Goal: Task Accomplishment & Management: Manage account settings

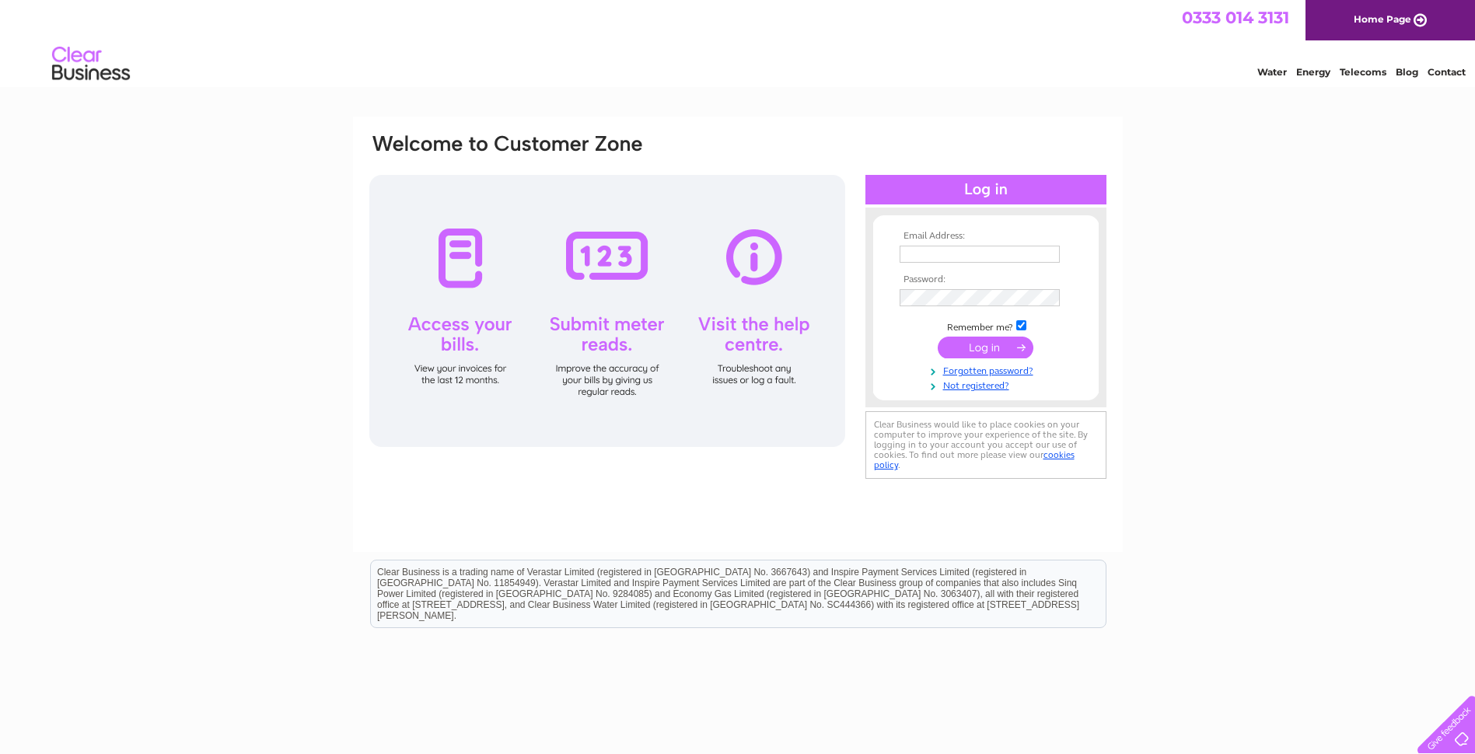
click at [940, 252] on input "text" at bounding box center [980, 254] width 160 height 17
type input "sandra@prestburymanagement.co.uk"
click at [938, 338] on input "submit" at bounding box center [986, 349] width 96 height 22
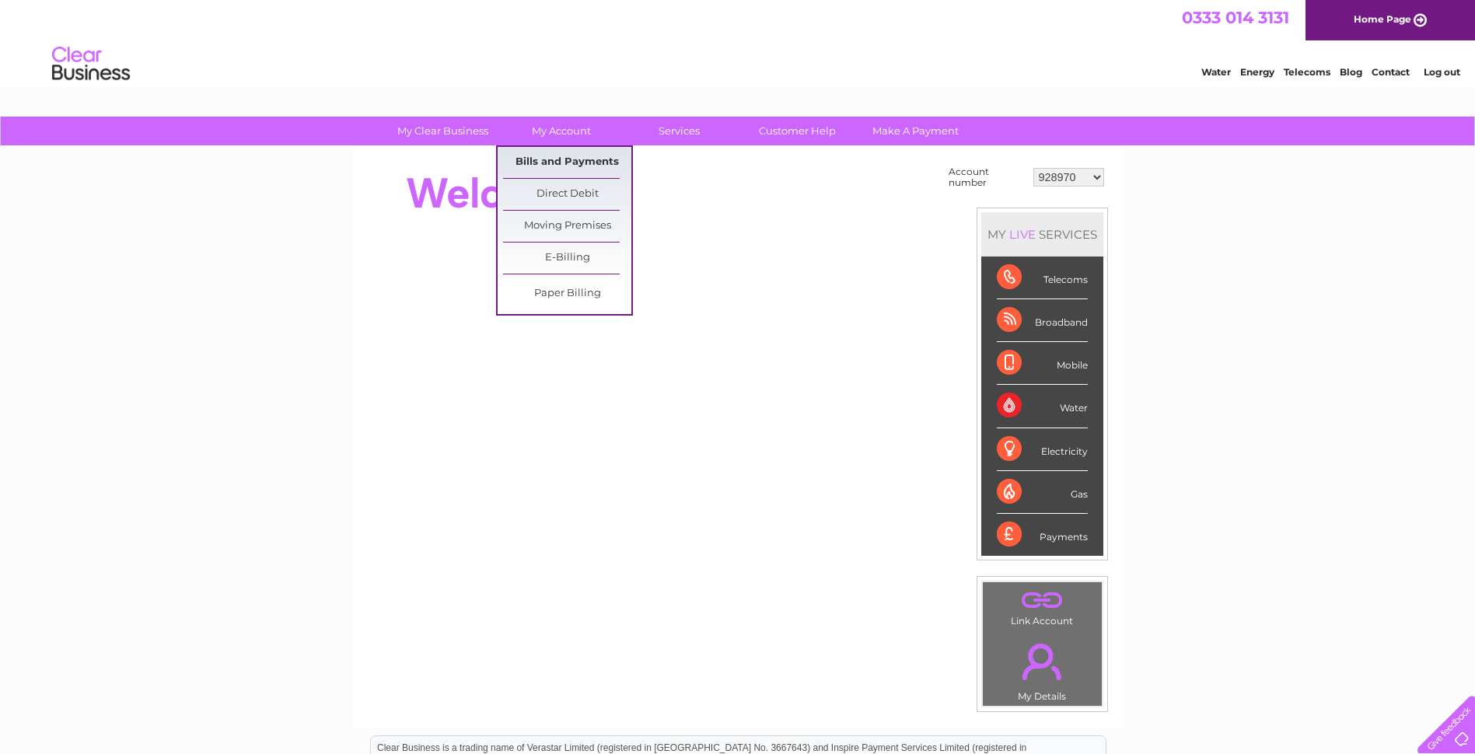
click at [543, 160] on link "Bills and Payments" at bounding box center [567, 162] width 128 height 31
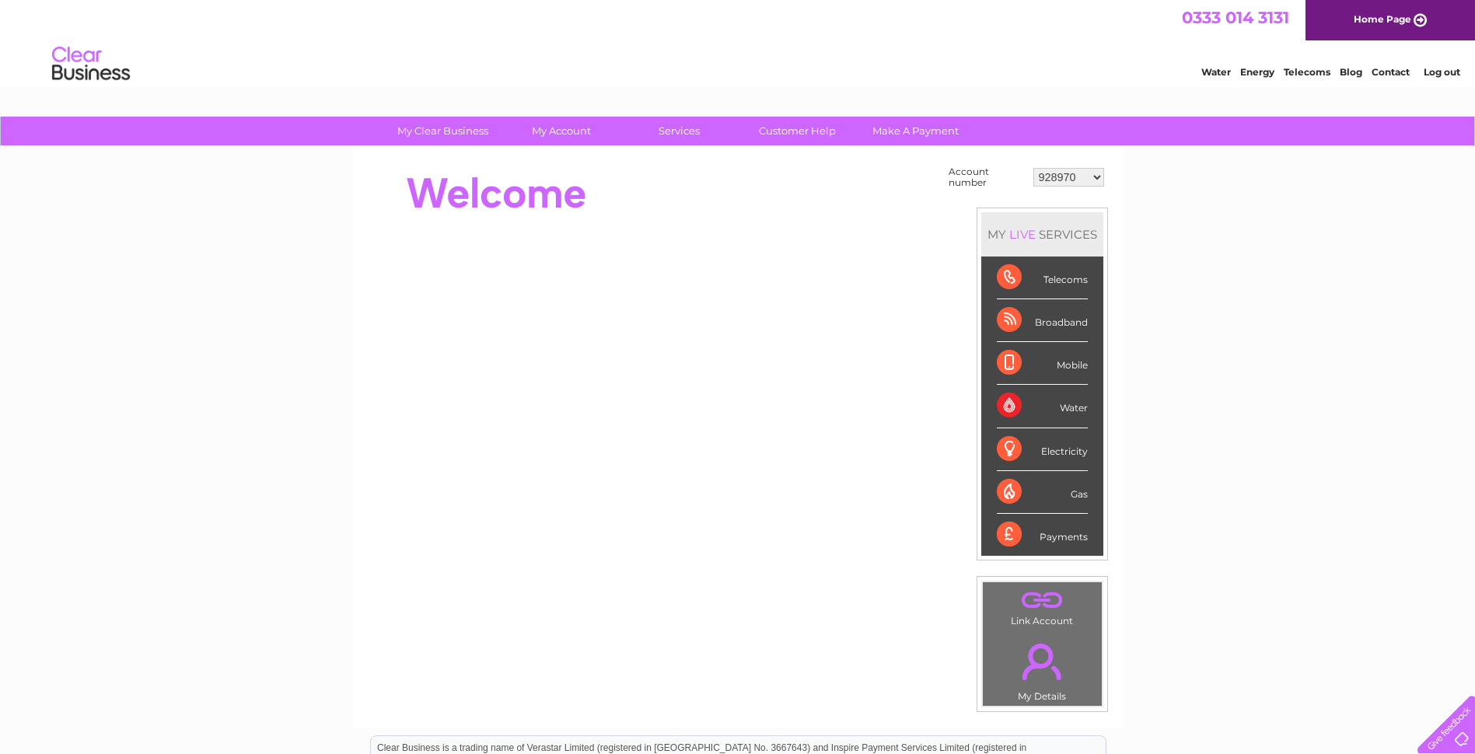
click at [1092, 175] on select "928970 958011 969553 984240 986587 994523 1098812 1102910 1115209 1116634 11172…" at bounding box center [1068, 177] width 71 height 19
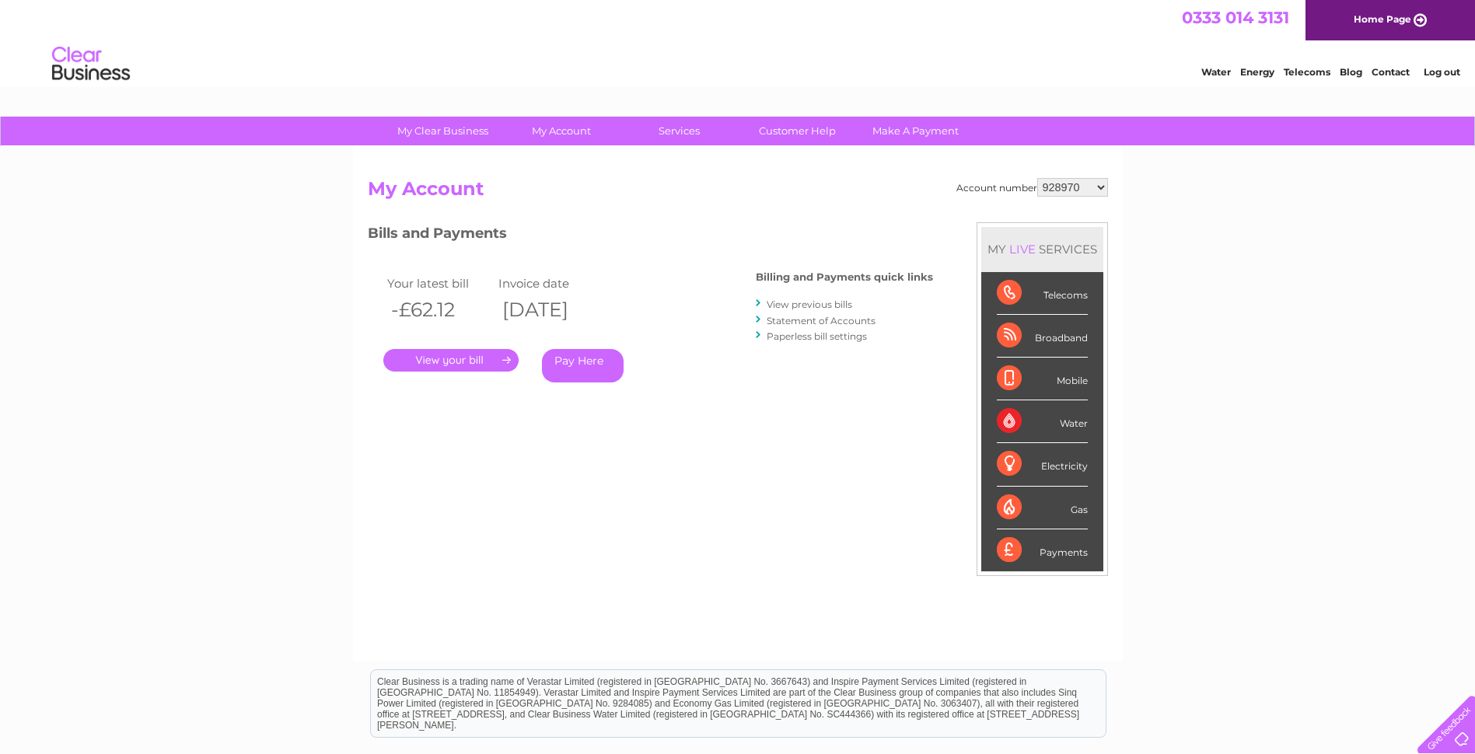
click at [1102, 183] on select "928970 958011 969553 984240 986587 994523 1098812 1102910 1115209 1116634 11172…" at bounding box center [1072, 187] width 71 height 19
click at [1102, 182] on select "928970 958011 969553 984240 986587 994523 1098812 1102910 1115209 1116634 11172…" at bounding box center [1072, 187] width 71 height 19
select select "30297246"
click at [1037, 178] on select "928970 958011 969553 984240 986587 994523 1098812 1102910 1115209 1116634 11172…" at bounding box center [1072, 187] width 71 height 19
click at [448, 355] on link "." at bounding box center [450, 360] width 135 height 23
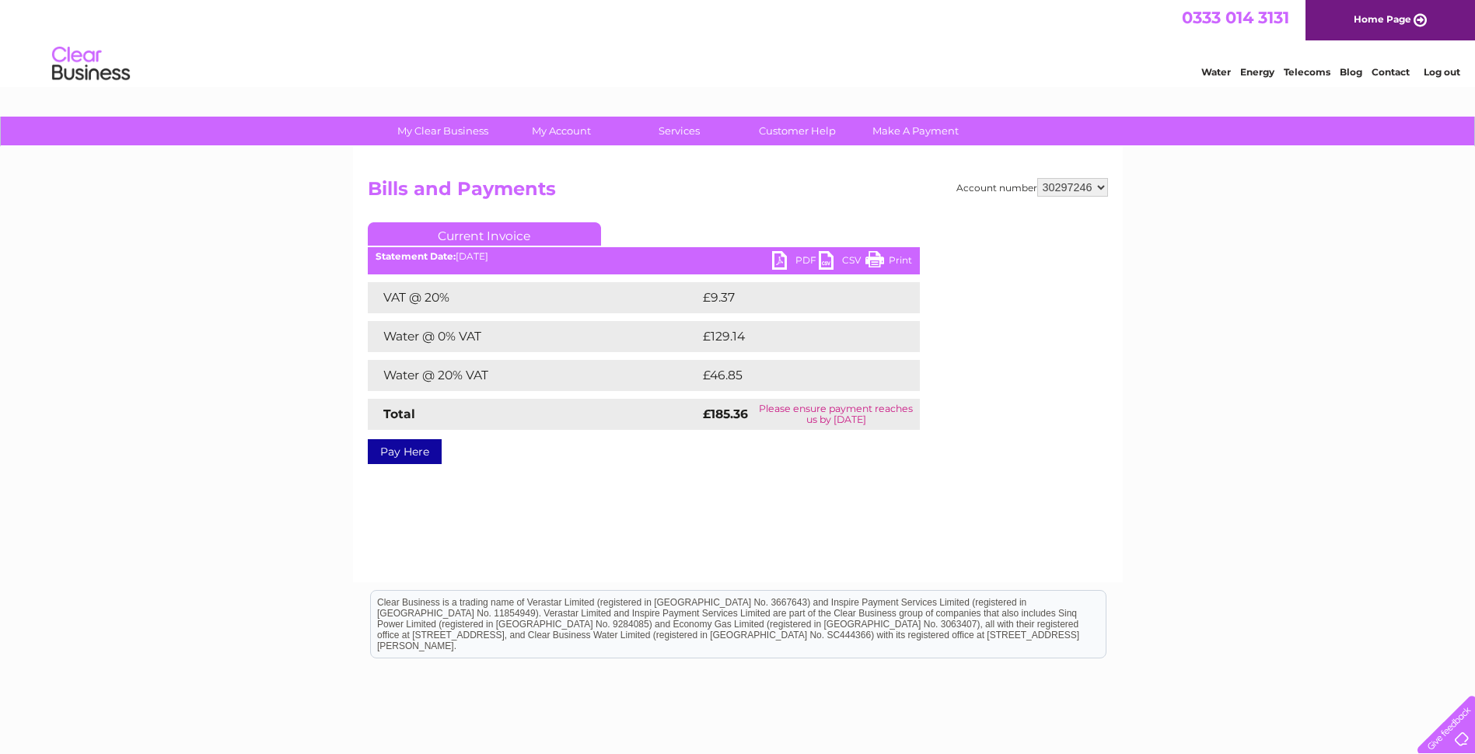
click at [777, 253] on link "PDF" at bounding box center [795, 262] width 47 height 23
click at [653, 250] on ul "Current Invoice" at bounding box center [644, 236] width 552 height 29
click at [1437, 65] on li "Log out" at bounding box center [1442, 71] width 47 height 19
click at [1443, 75] on link "Log out" at bounding box center [1442, 72] width 37 height 12
